Goal: Use online tool/utility: Utilize a website feature to perform a specific function

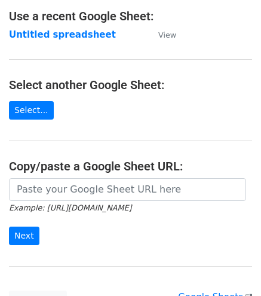
scroll to position [75, 0]
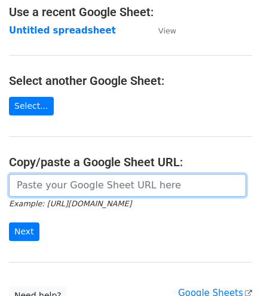
click at [94, 188] on input "url" at bounding box center [127, 185] width 237 height 23
paste input "[URL][DOMAIN_NAME]"
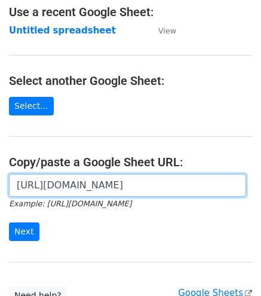
scroll to position [0, 259]
type input "[URL][DOMAIN_NAME]"
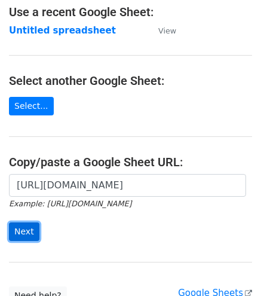
scroll to position [0, 0]
click at [25, 223] on input "Next" at bounding box center [24, 231] width 30 height 19
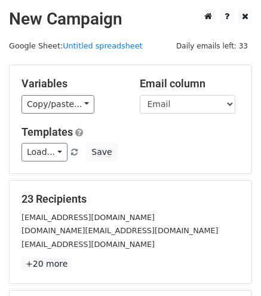
click at [55, 88] on h5 "Variables" at bounding box center [71, 83] width 100 height 13
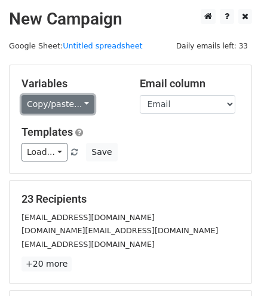
click at [69, 104] on link "Copy/paste..." at bounding box center [57, 104] width 73 height 19
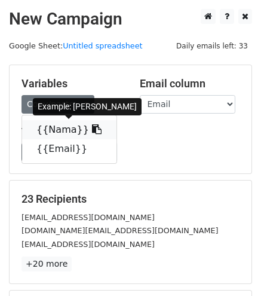
click at [56, 134] on link "{{Nama}}" at bounding box center [69, 129] width 94 height 19
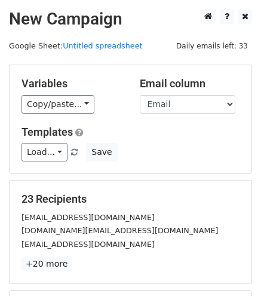
scroll to position [166, 0]
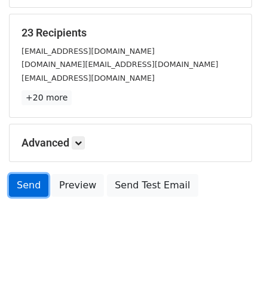
click at [26, 178] on link "Send" at bounding box center [28, 185] width 39 height 23
